Goal: Task Accomplishment & Management: Use online tool/utility

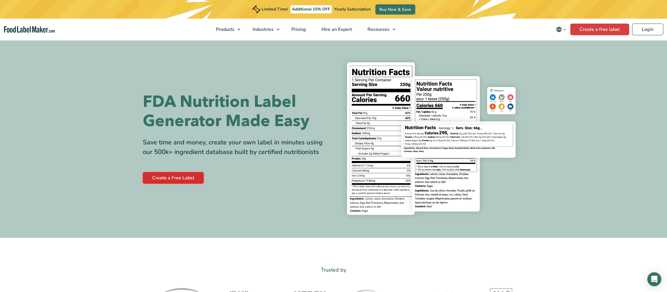
click at [165, 178] on link "Create a Free Label" at bounding box center [173, 178] width 61 height 12
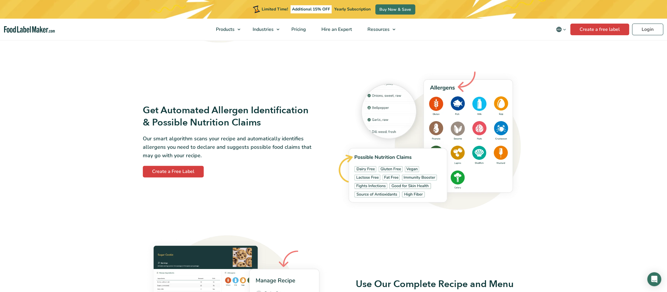
scroll to position [612, 0]
